Goal: Information Seeking & Learning: Learn about a topic

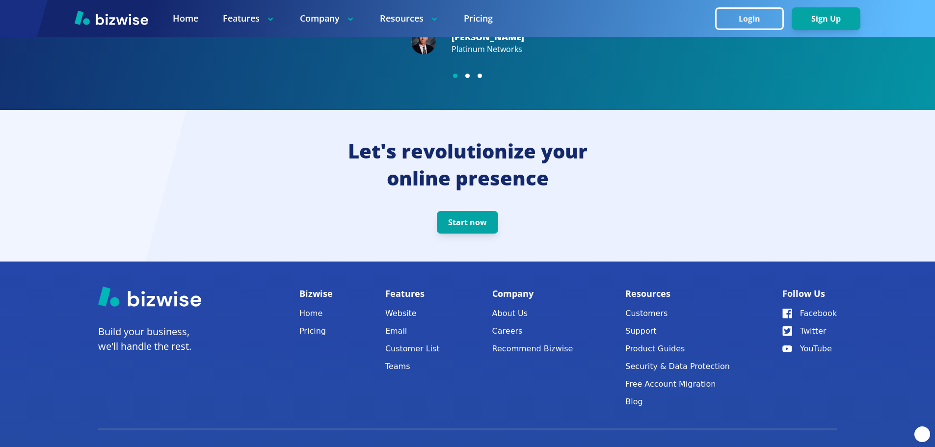
scroll to position [2074, 0]
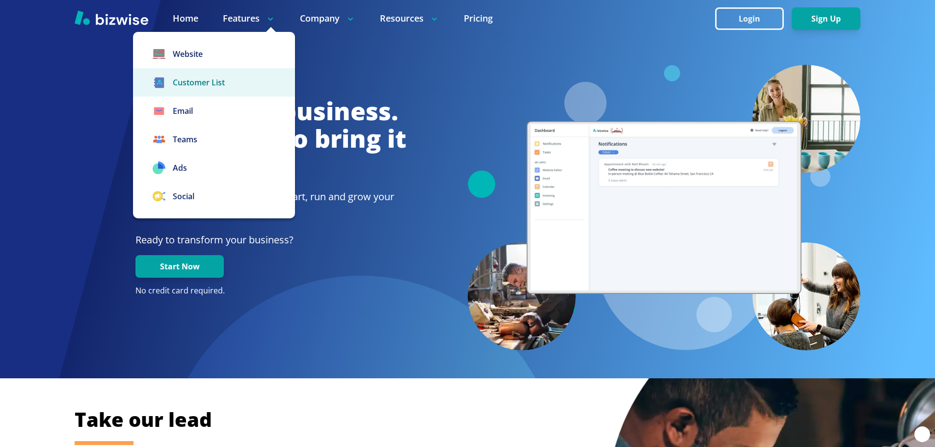
drag, startPoint x: 227, startPoint y: 79, endPoint x: 225, endPoint y: 84, distance: 6.2
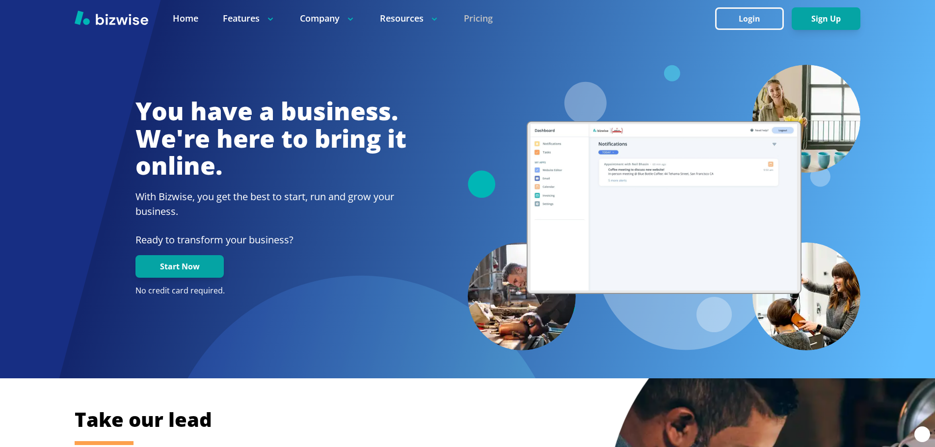
click at [469, 16] on link "Pricing" at bounding box center [478, 18] width 29 height 12
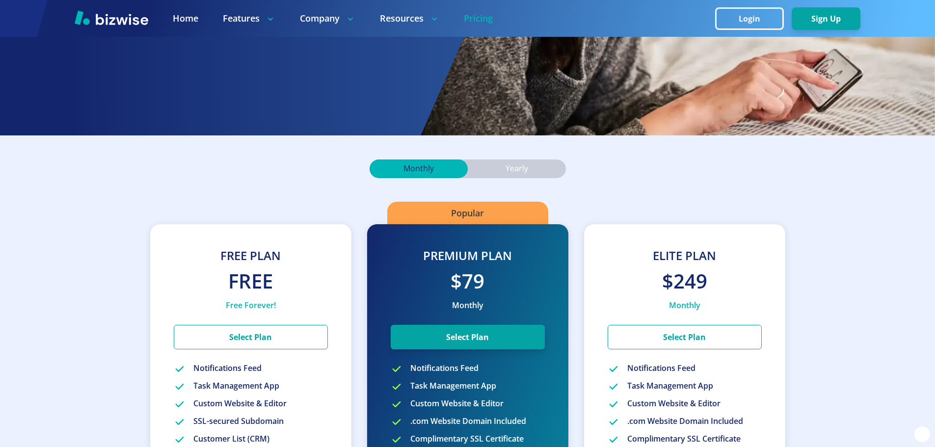
scroll to position [245, 0]
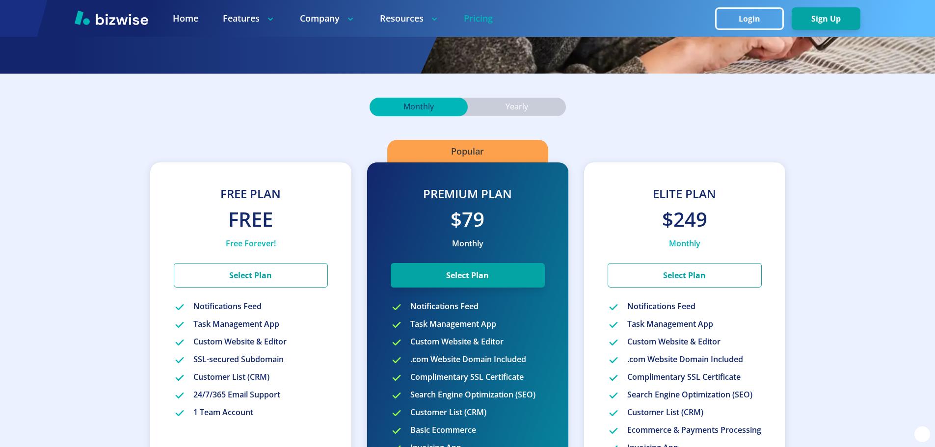
click at [510, 100] on div "Yearly" at bounding box center [517, 107] width 98 height 19
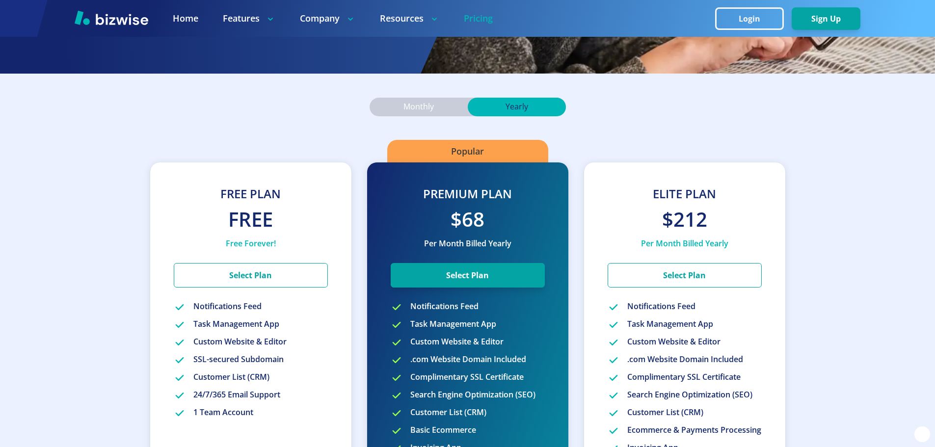
click at [441, 103] on div "Monthly" at bounding box center [419, 107] width 98 height 19
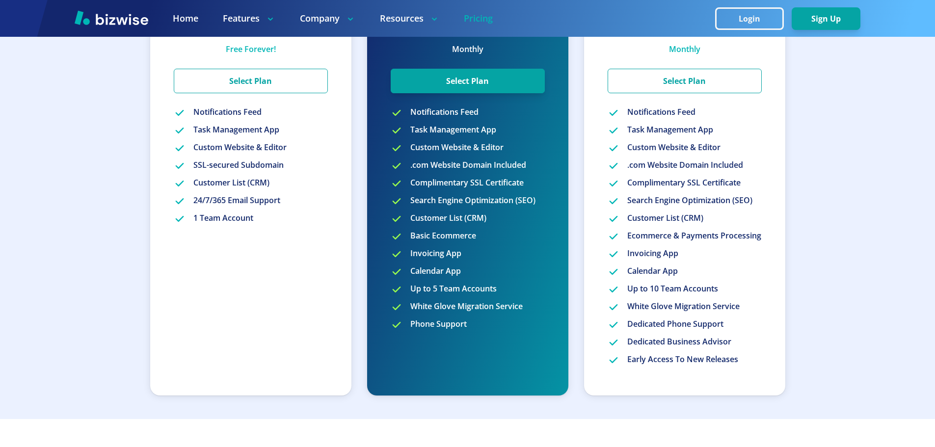
scroll to position [442, 0]
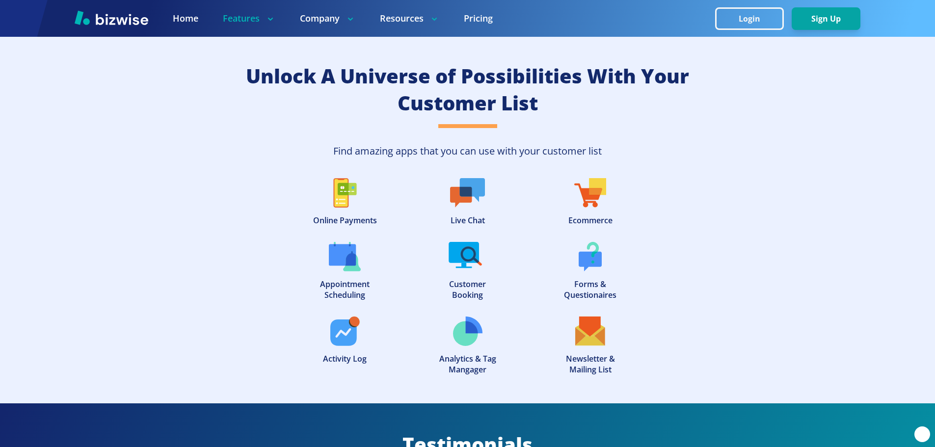
scroll to position [2062, 0]
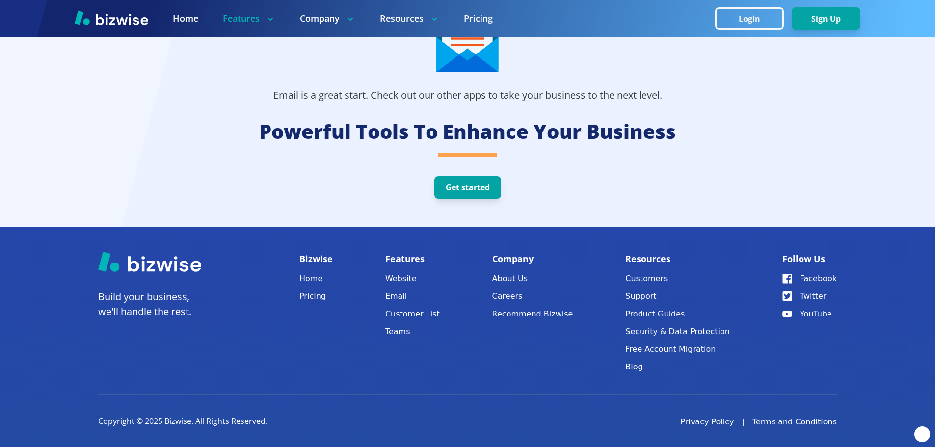
scroll to position [2234, 0]
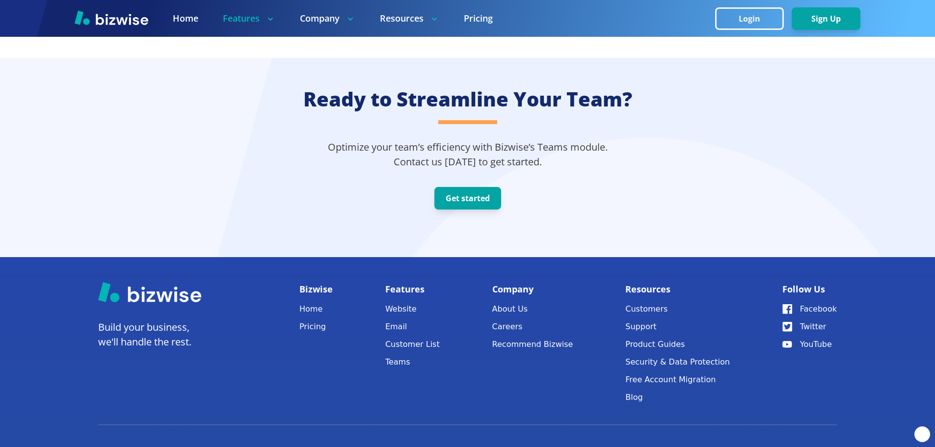
scroll to position [1446, 0]
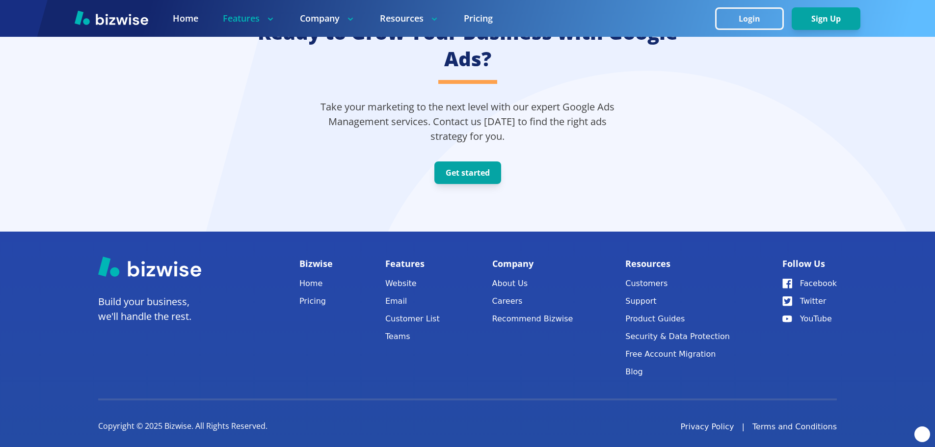
scroll to position [2464, 0]
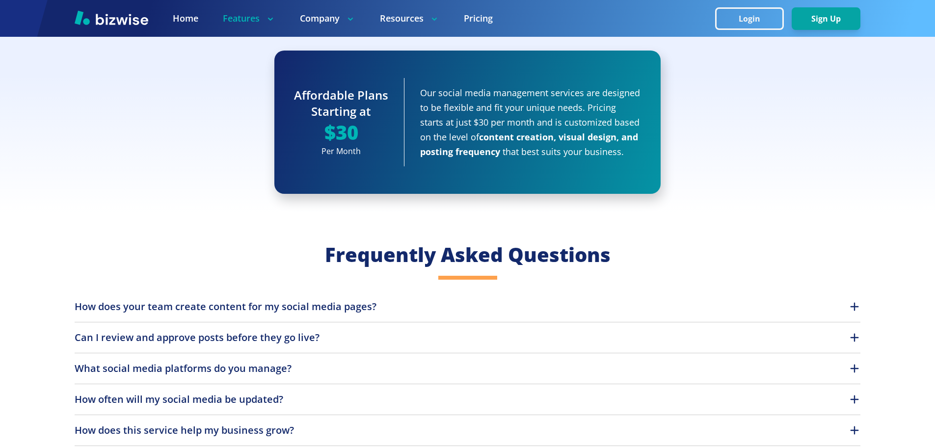
scroll to position [1326, 0]
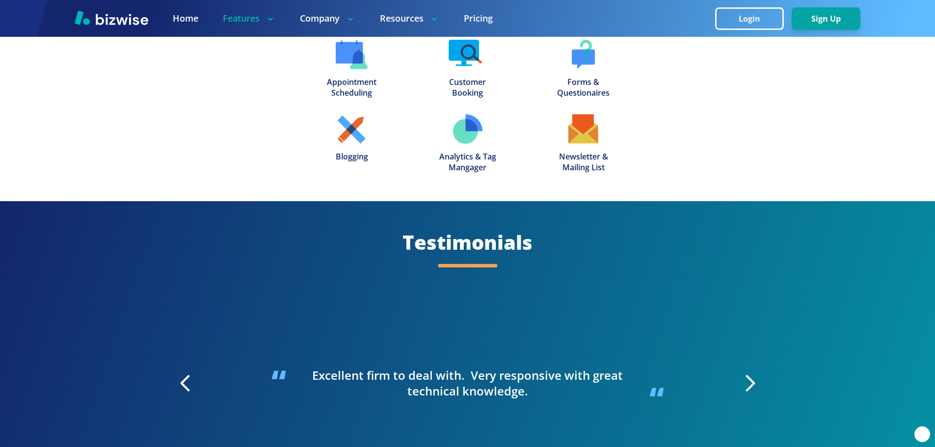
scroll to position [1620, 0]
